Goal: Information Seeking & Learning: Learn about a topic

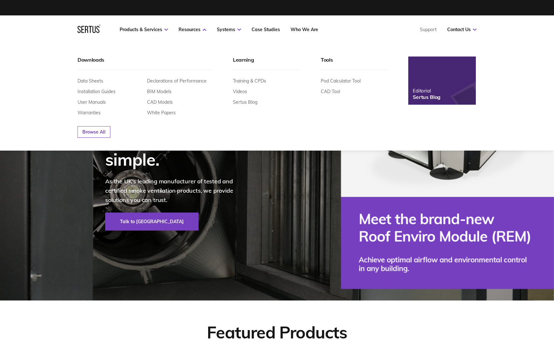
click at [437, 85] on img at bounding box center [441, 80] width 74 height 53
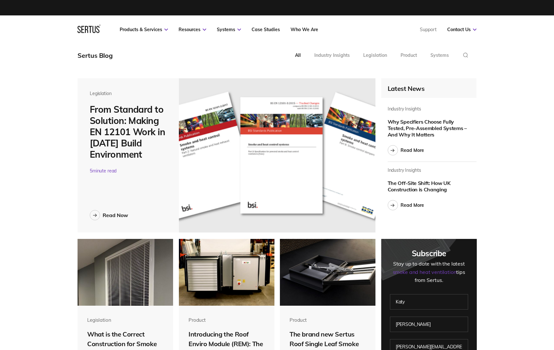
click at [198, 176] on img at bounding box center [277, 155] width 196 height 154
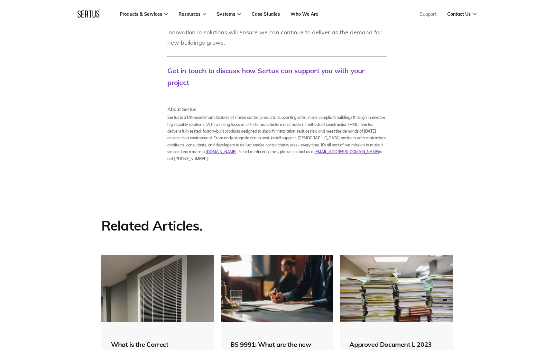
scroll to position [1432, 0]
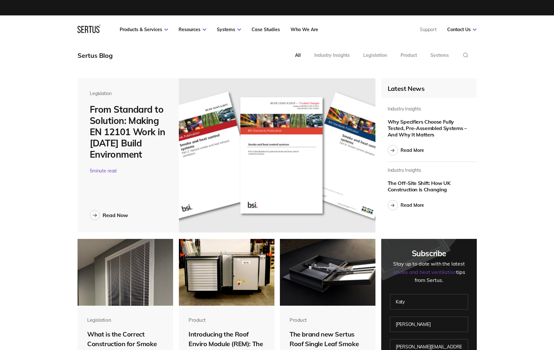
scroll to position [3, 3]
click at [341, 58] on div "Industry Insights" at bounding box center [331, 55] width 35 height 6
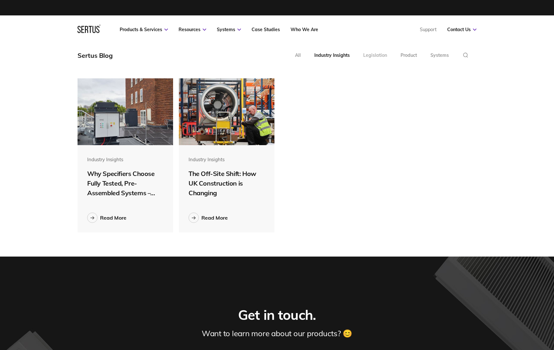
click at [381, 56] on div "Legislation" at bounding box center [375, 55] width 24 height 6
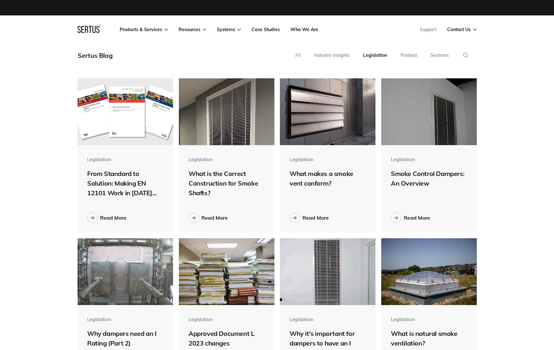
click at [295, 55] on div "All" at bounding box center [298, 55] width 6 height 6
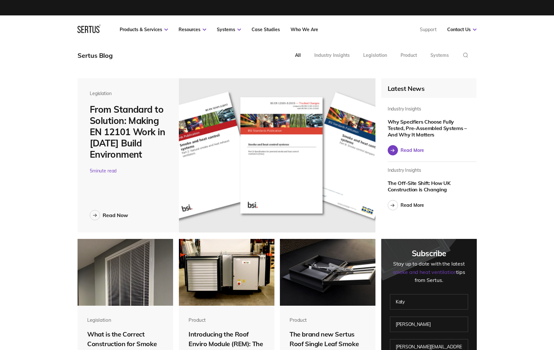
click at [401, 151] on div "Read More" at bounding box center [411, 151] width 23 height 6
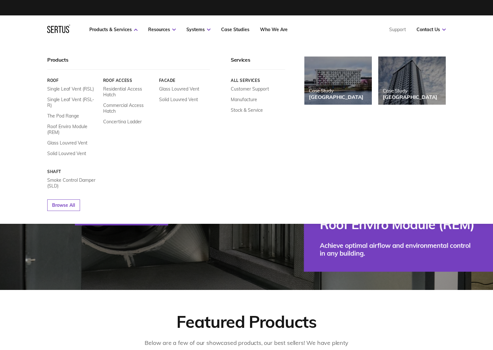
click at [54, 79] on link "Roof" at bounding box center [72, 80] width 51 height 5
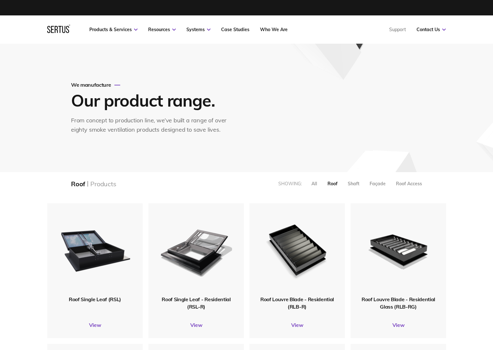
scroll to position [567, 409]
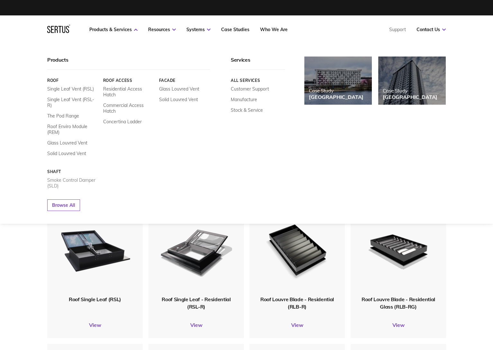
click at [52, 180] on link "Smoke Control Damper (SLD)" at bounding box center [72, 183] width 51 height 12
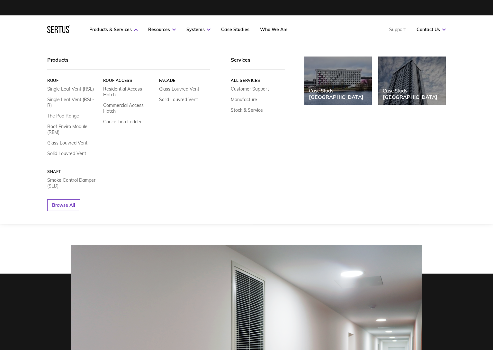
click at [68, 113] on link "The Pod Range" at bounding box center [63, 116] width 32 height 6
